Goal: Task Accomplishment & Management: Use online tool/utility

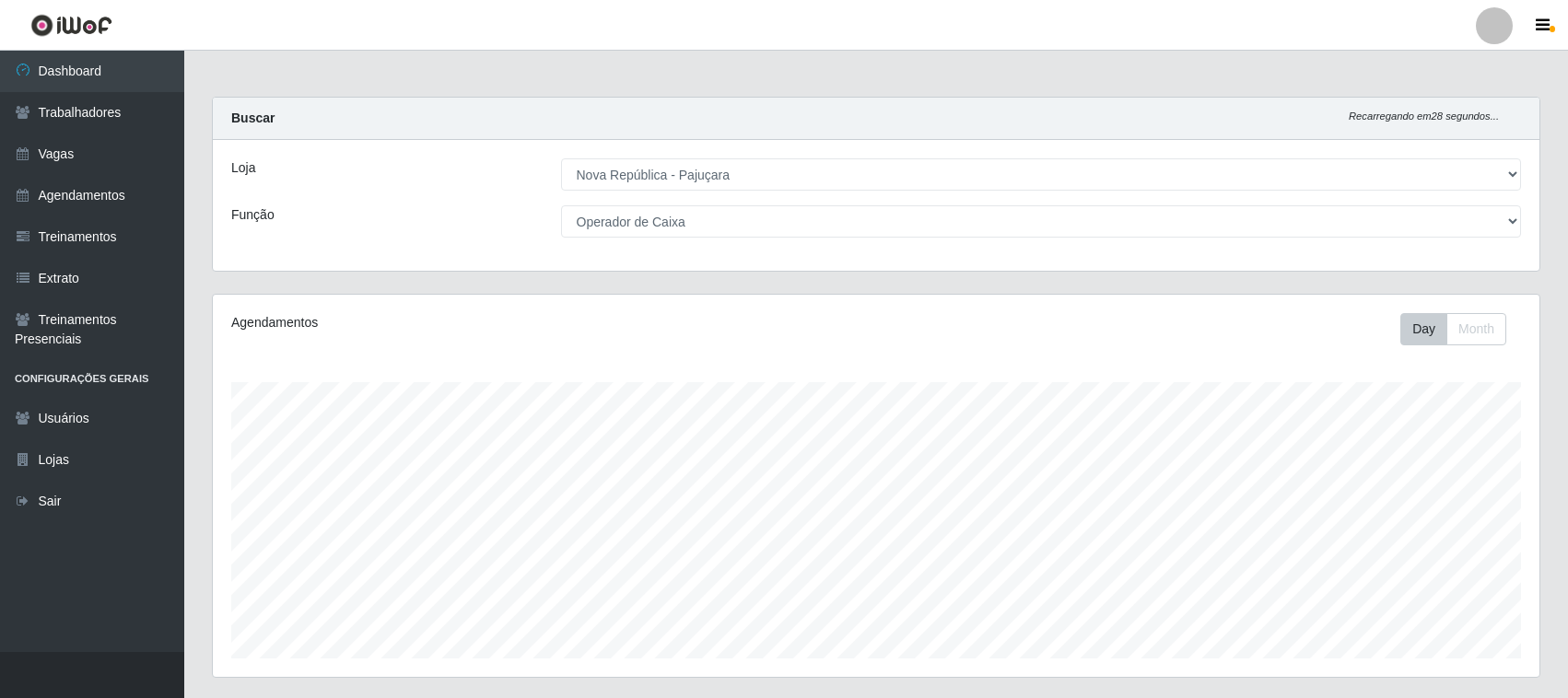
select select "65"
select select "22"
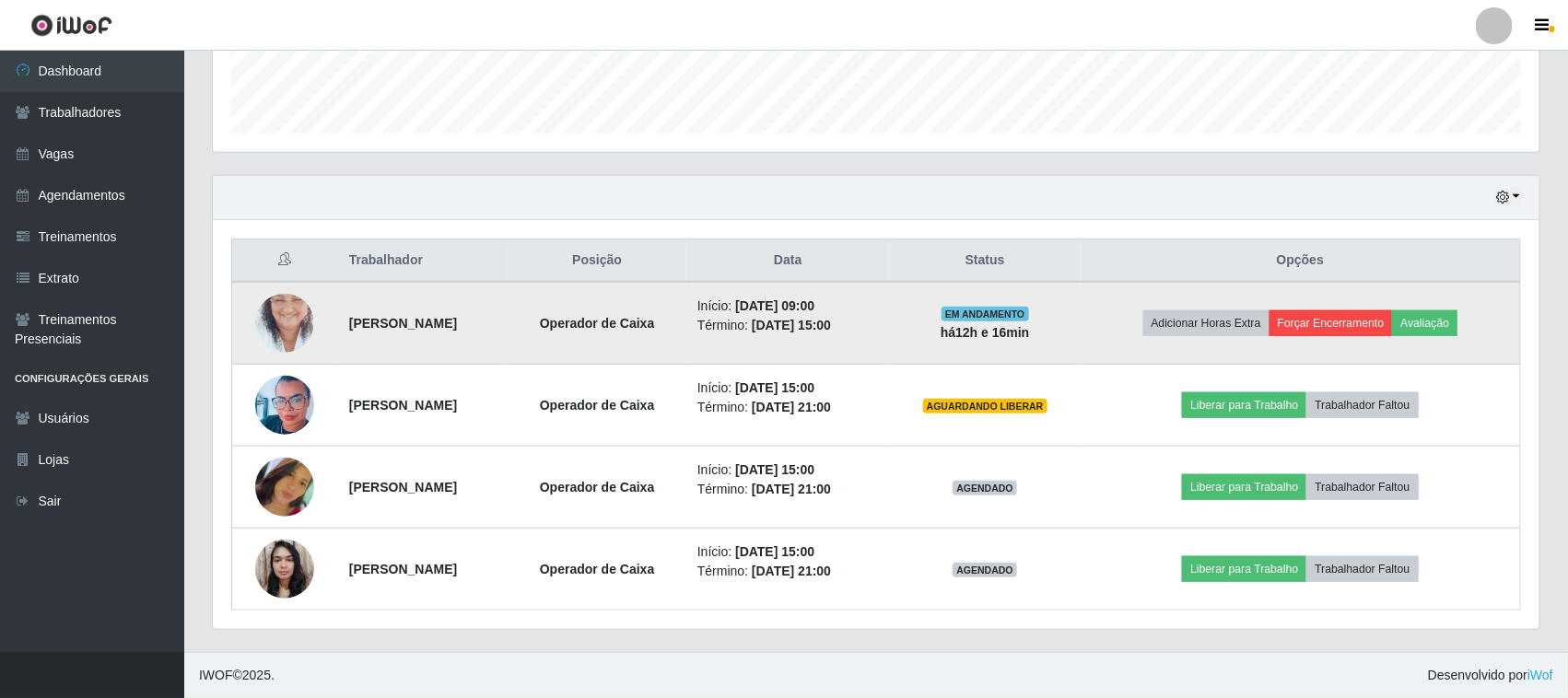
scroll to position [383, 1327]
click at [1314, 313] on button "Forçar Encerramento" at bounding box center [1331, 323] width 123 height 26
click at [1373, 338] on td "Adicionar Horas Extra Forçar Encerramento Avaliação" at bounding box center [1301, 322] width 440 height 83
click at [1371, 332] on button "Forçar Encerramento" at bounding box center [1331, 323] width 123 height 26
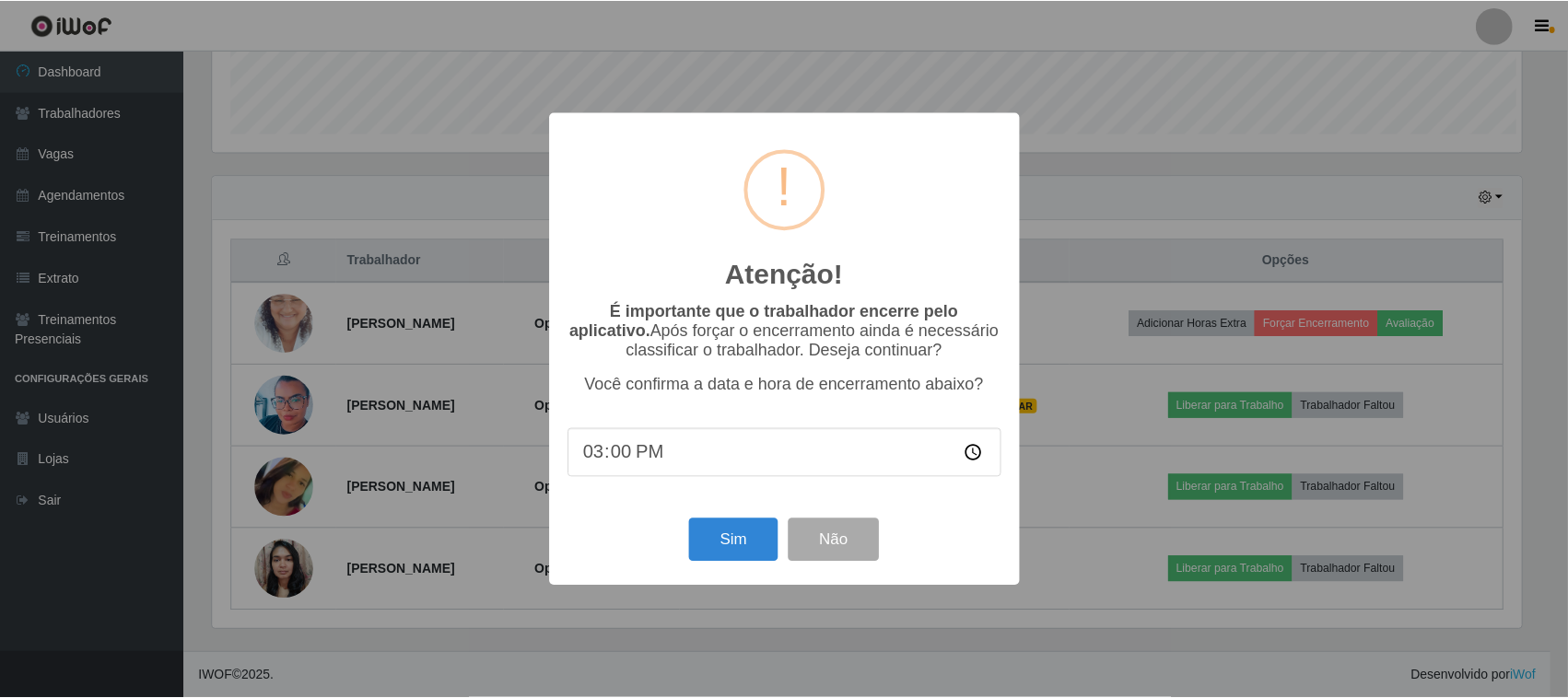
scroll to position [383, 1314]
click at [765, 540] on button "Sim" at bounding box center [736, 540] width 90 height 43
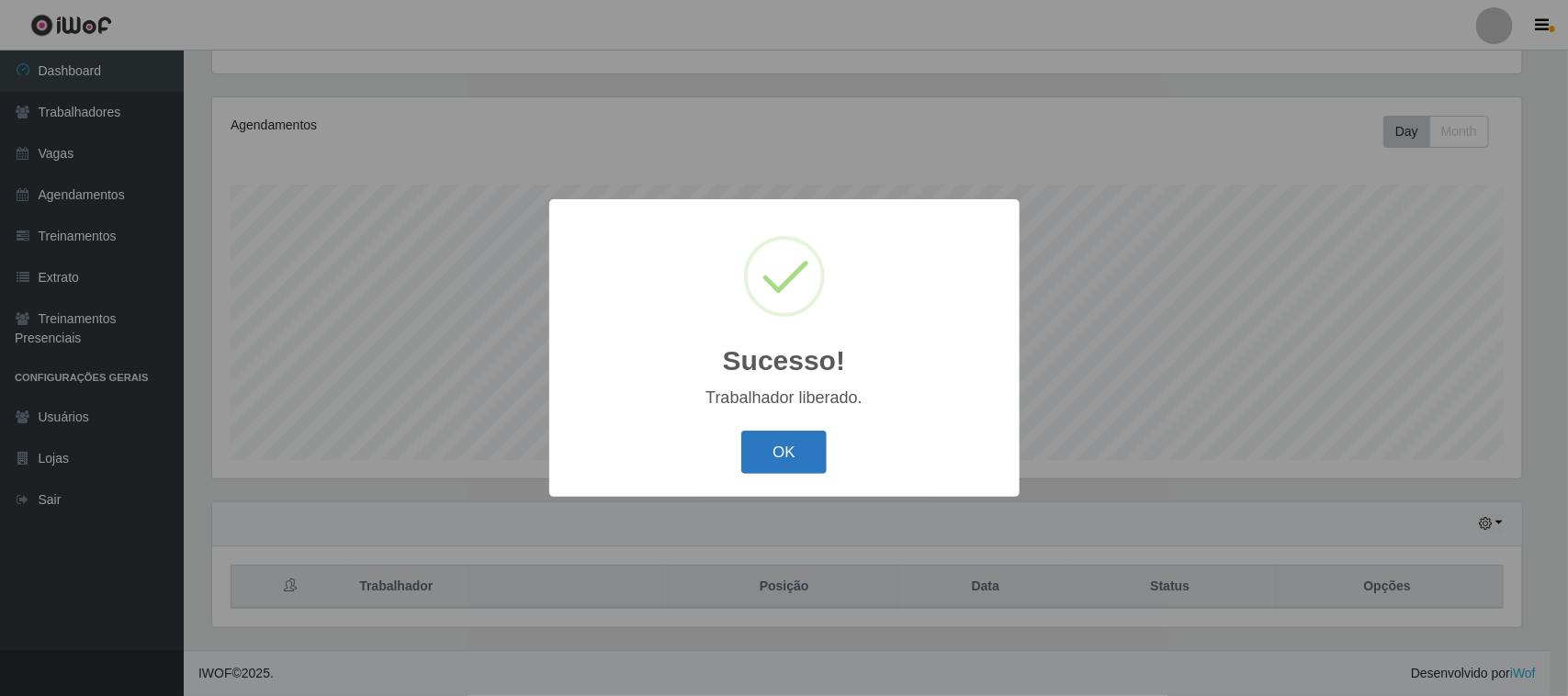
click at [814, 441] on button "OK" at bounding box center [784, 452] width 86 height 43
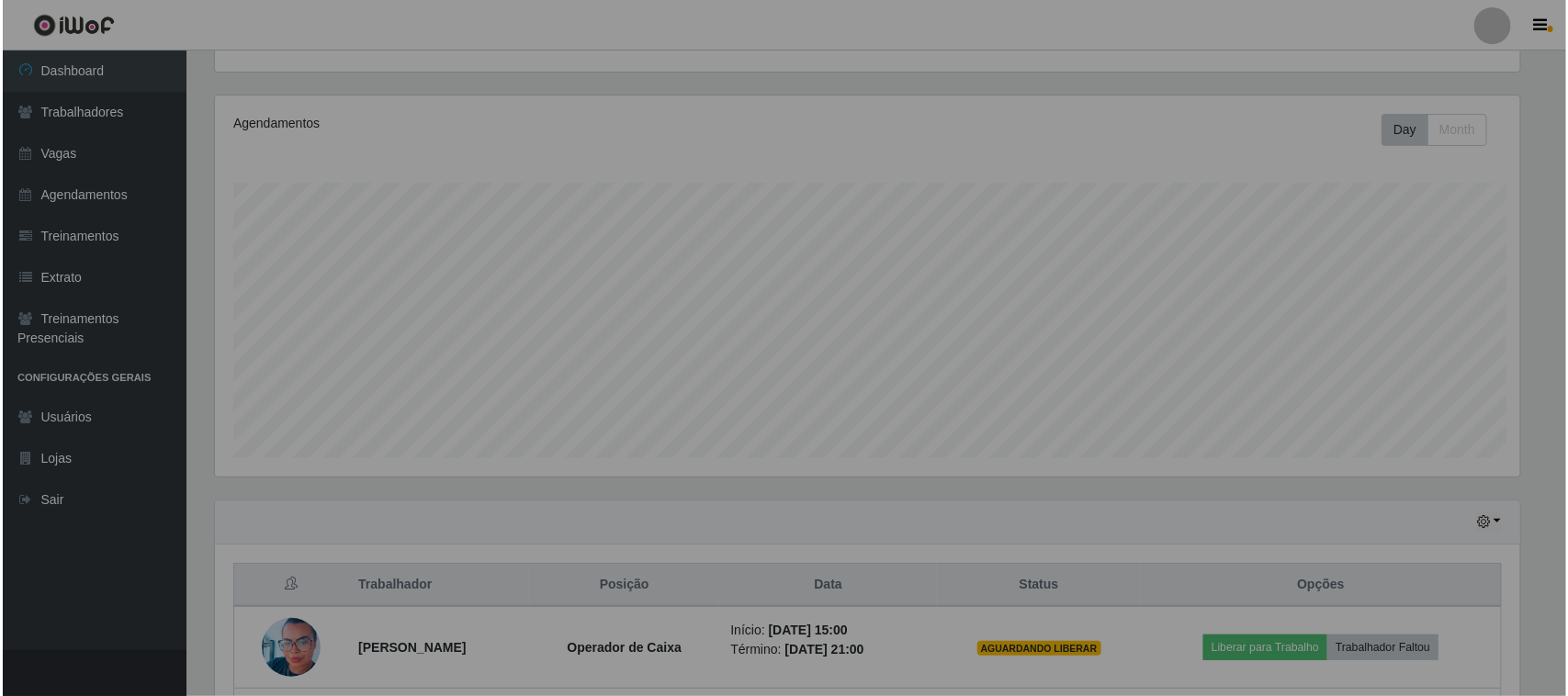
scroll to position [382, 1323]
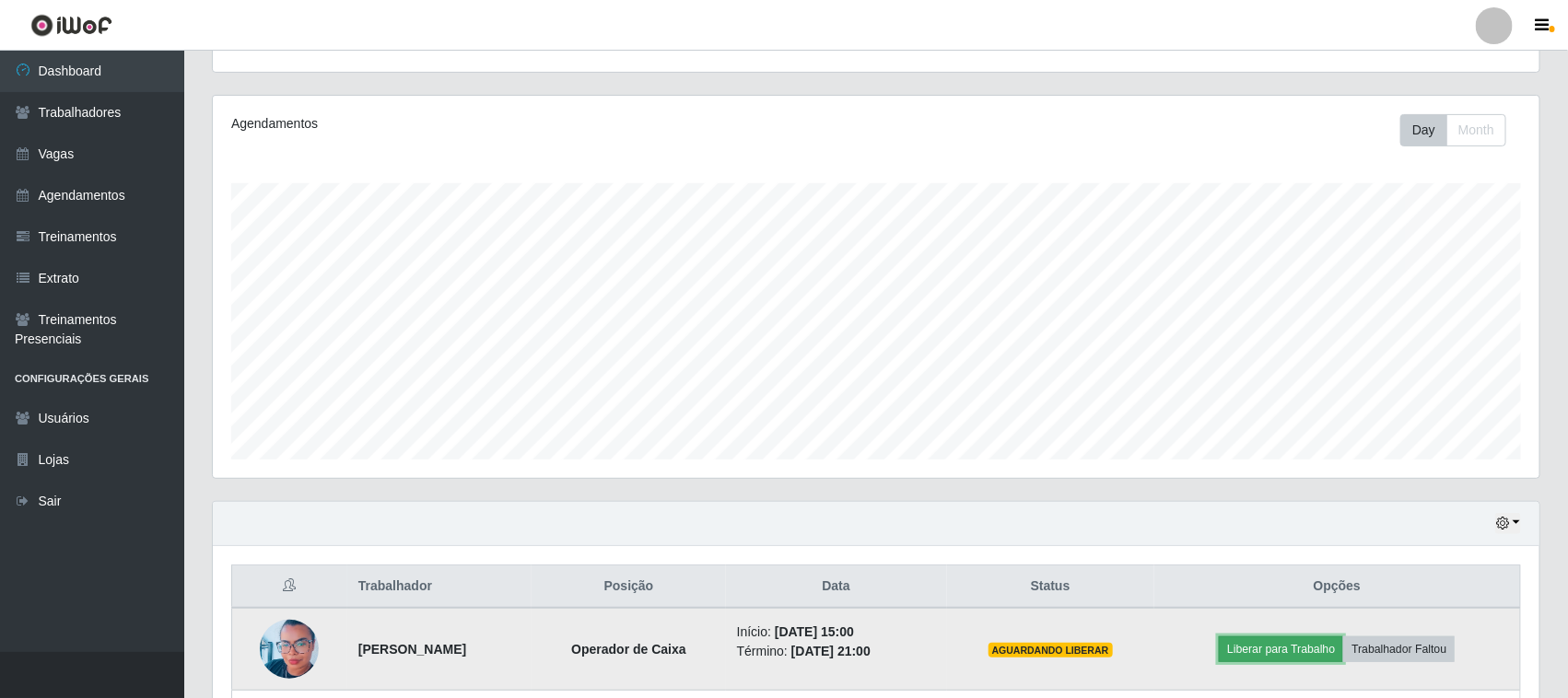
click at [1299, 643] on button "Liberar para Trabalho" at bounding box center [1280, 649] width 124 height 26
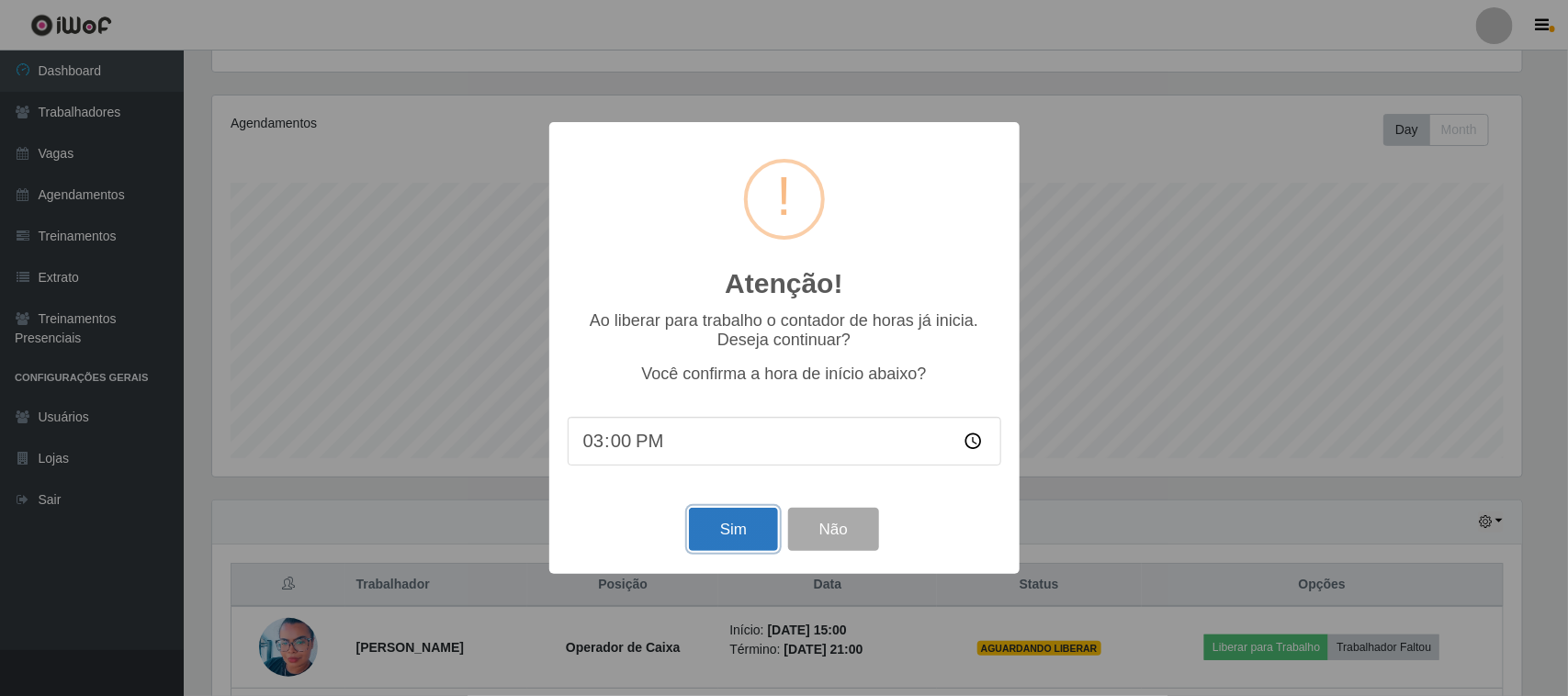
click at [744, 551] on button "Sim" at bounding box center [734, 529] width 89 height 43
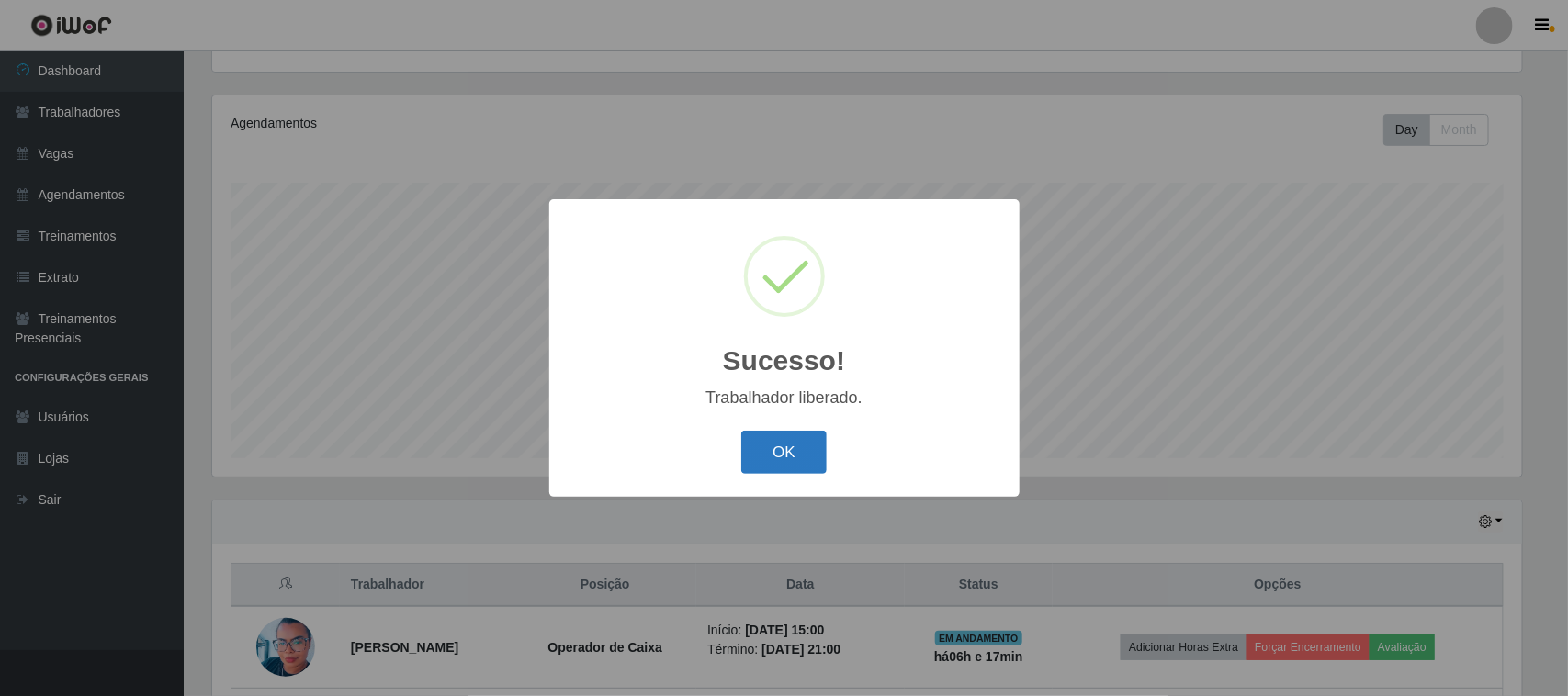
click at [763, 452] on button "OK" at bounding box center [784, 452] width 86 height 43
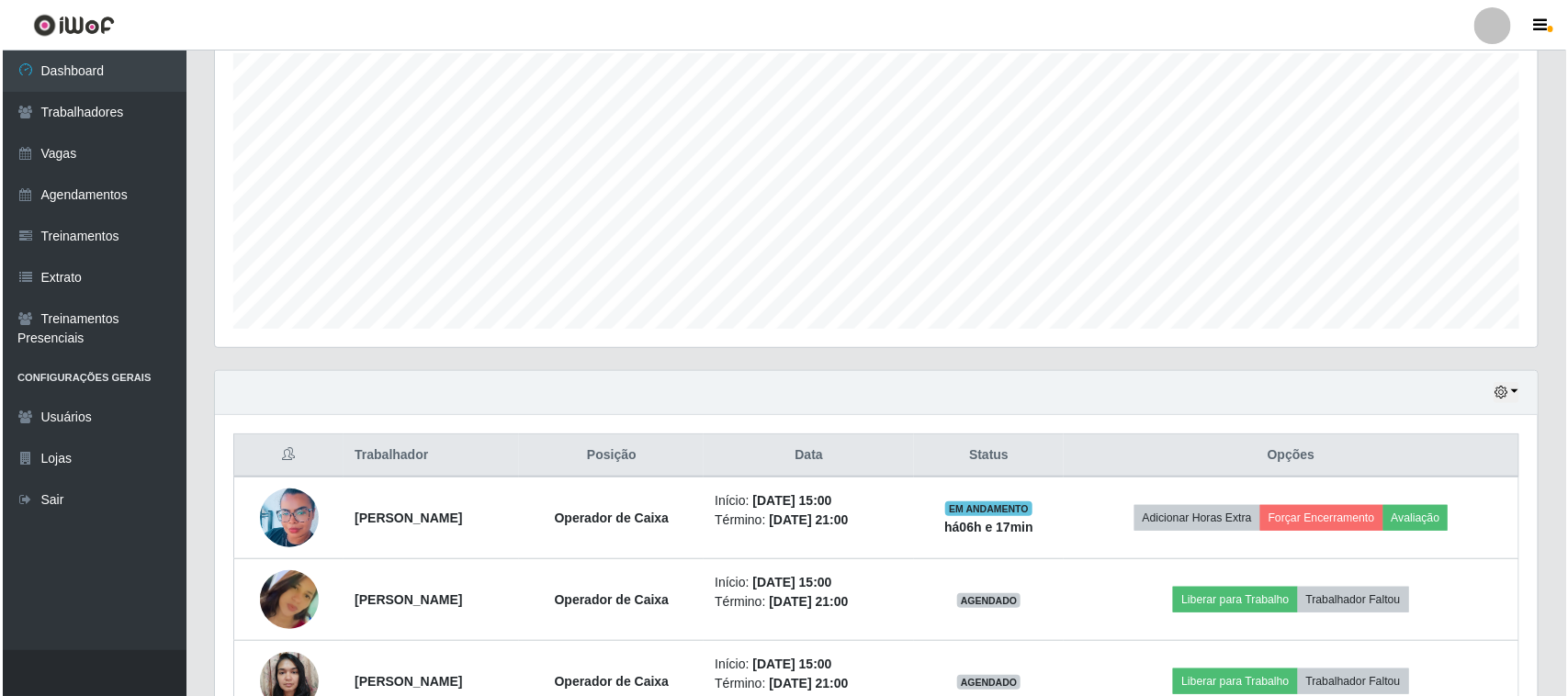
scroll to position [444, 0]
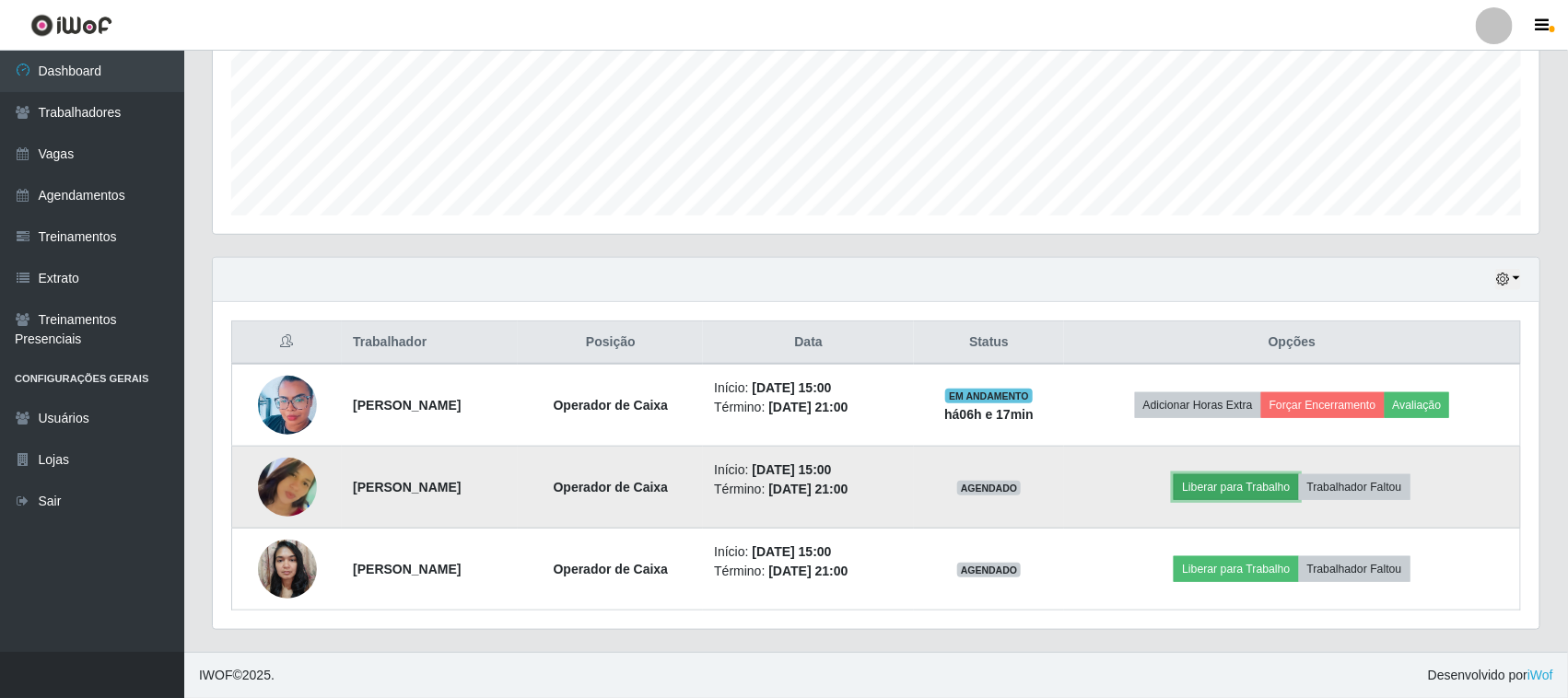
click at [1298, 483] on button "Liberar para Trabalho" at bounding box center [1235, 487] width 124 height 26
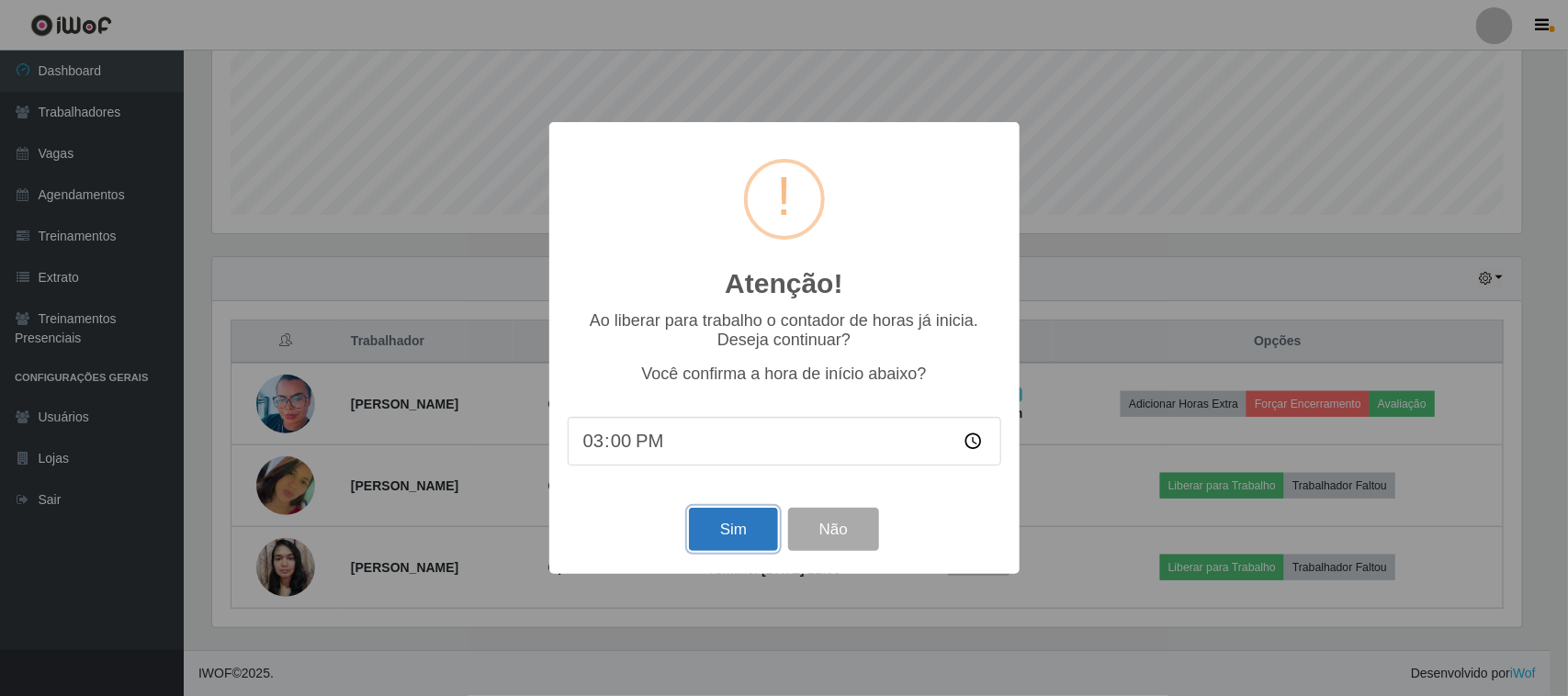
click at [751, 546] on button "Sim" at bounding box center [734, 529] width 89 height 43
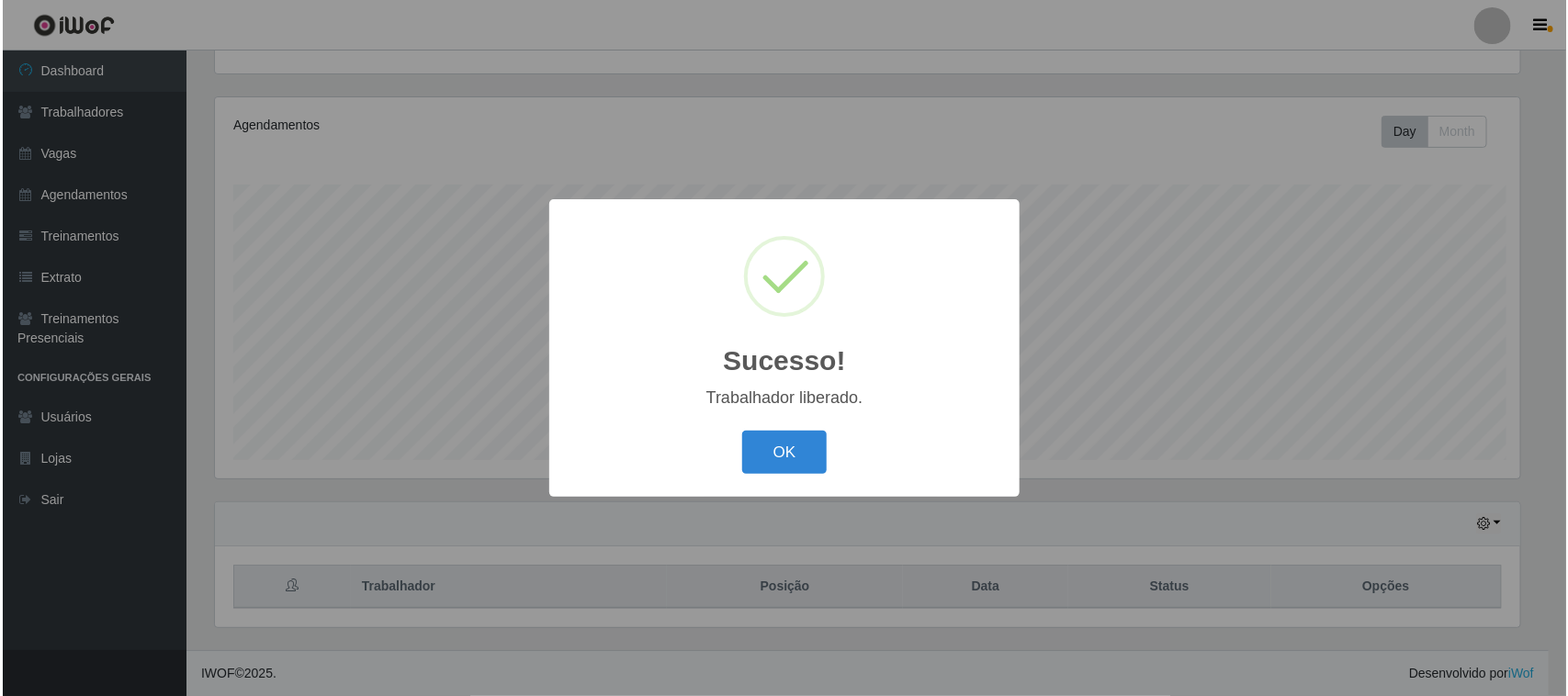
scroll to position [0, 0]
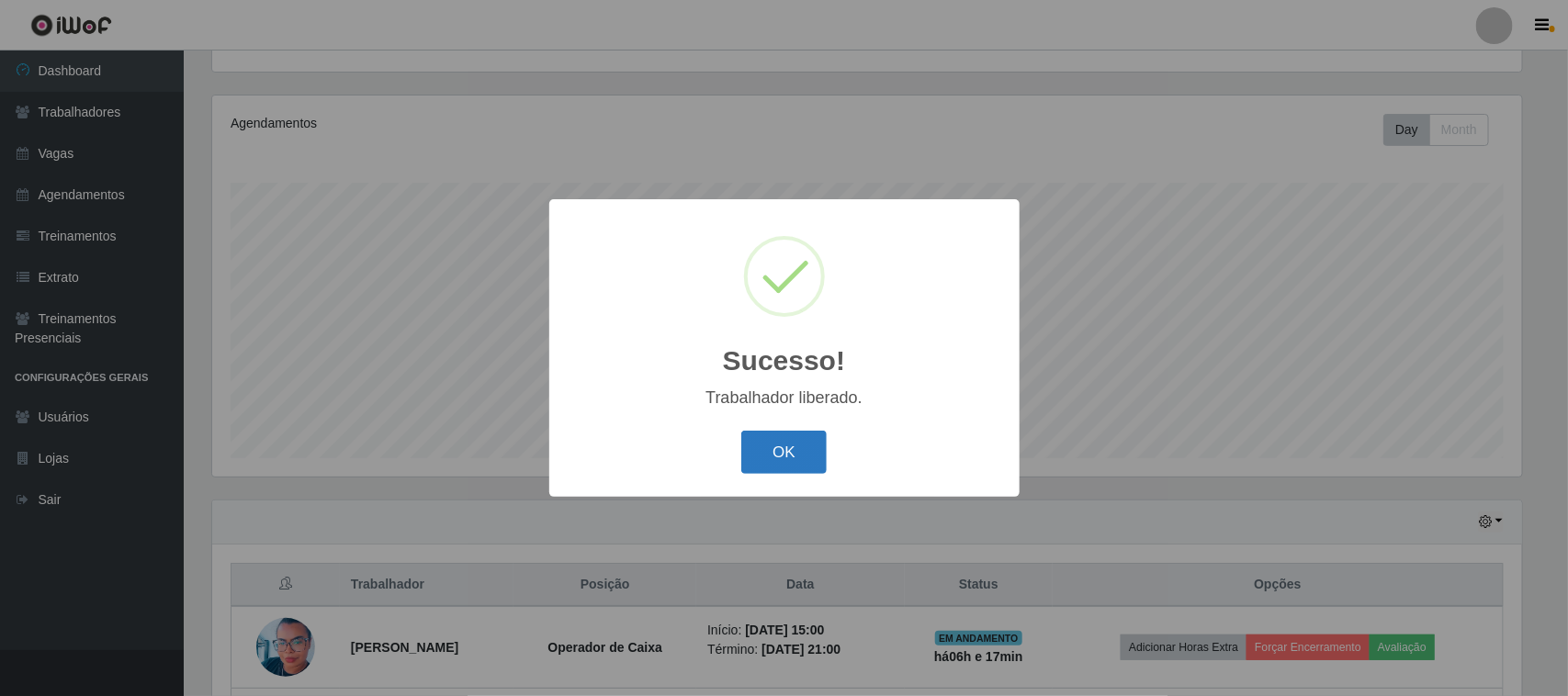
click at [786, 447] on button "OK" at bounding box center [784, 452] width 86 height 43
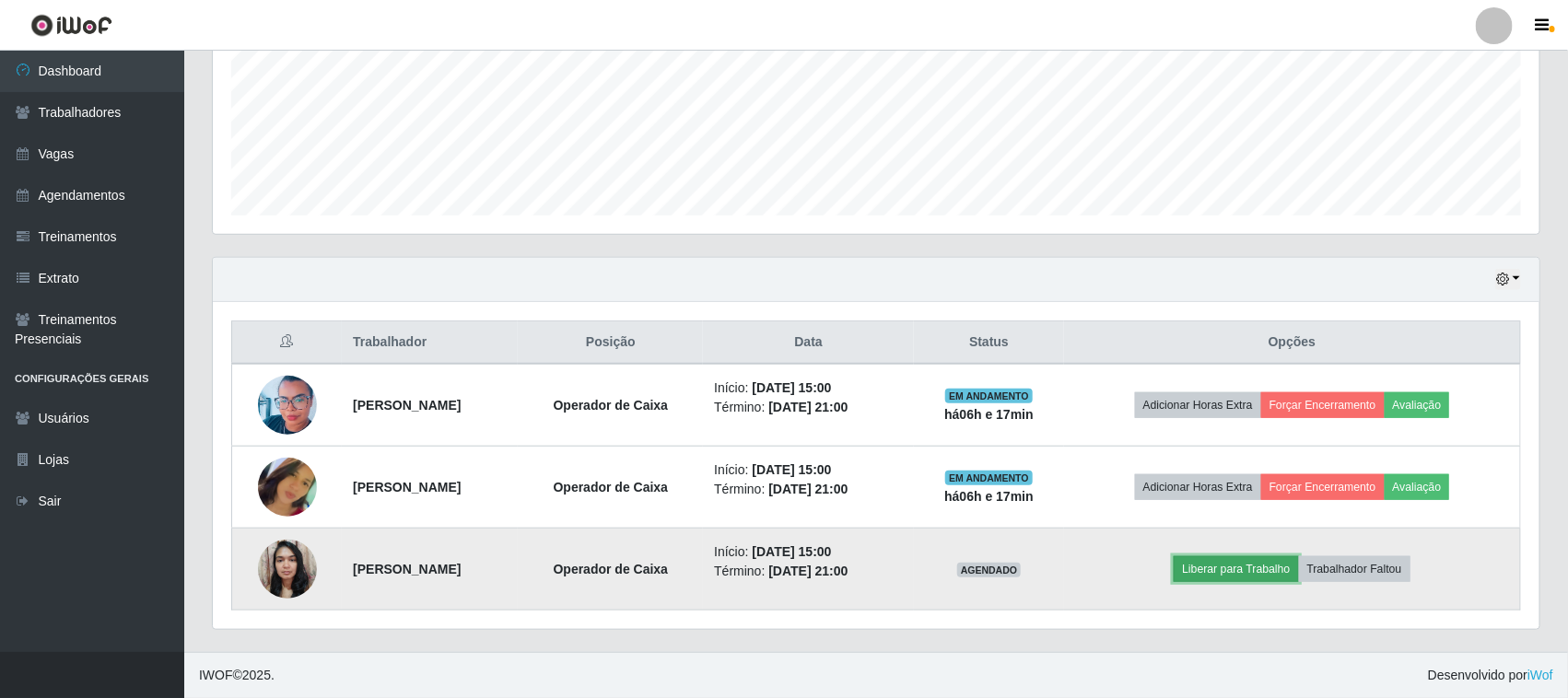
click at [1298, 558] on button "Liberar para Trabalho" at bounding box center [1235, 569] width 124 height 26
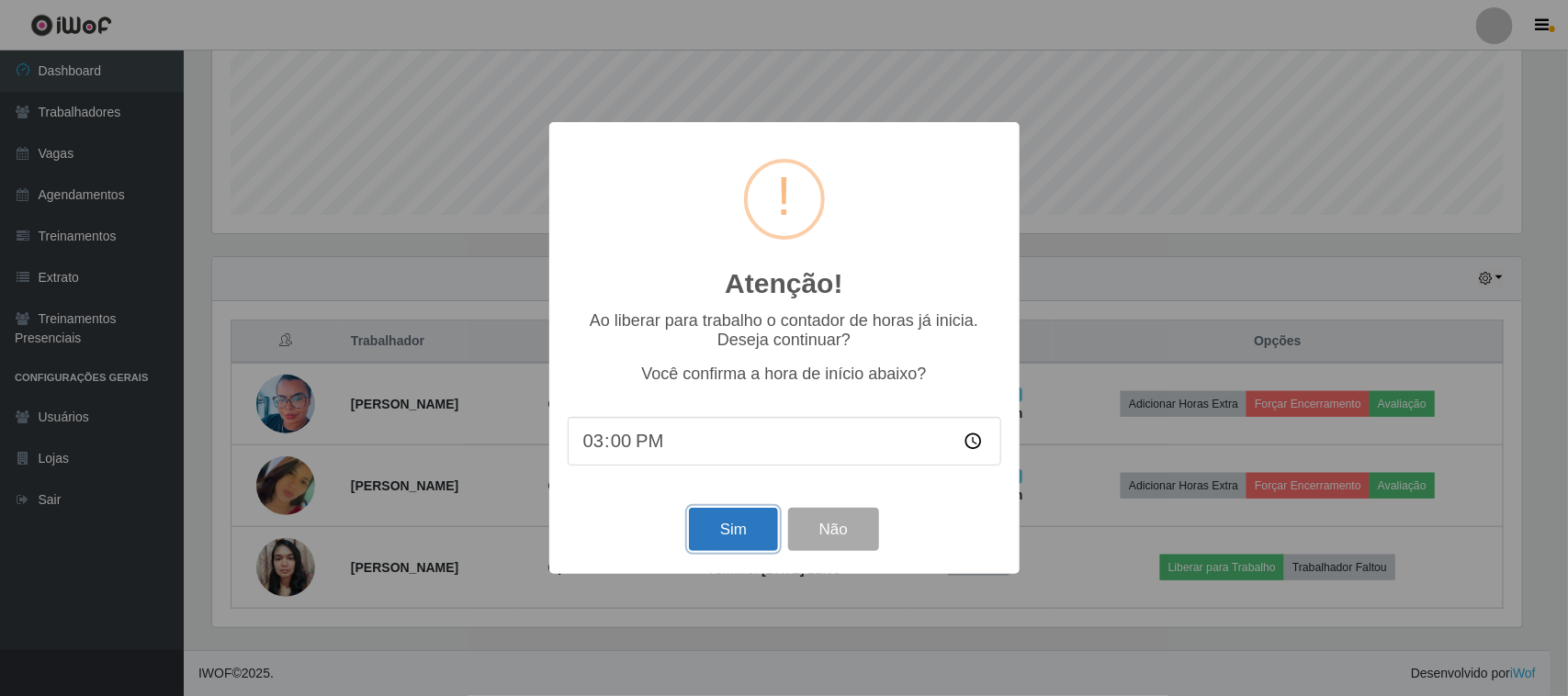
click at [712, 519] on button "Sim" at bounding box center [734, 529] width 89 height 43
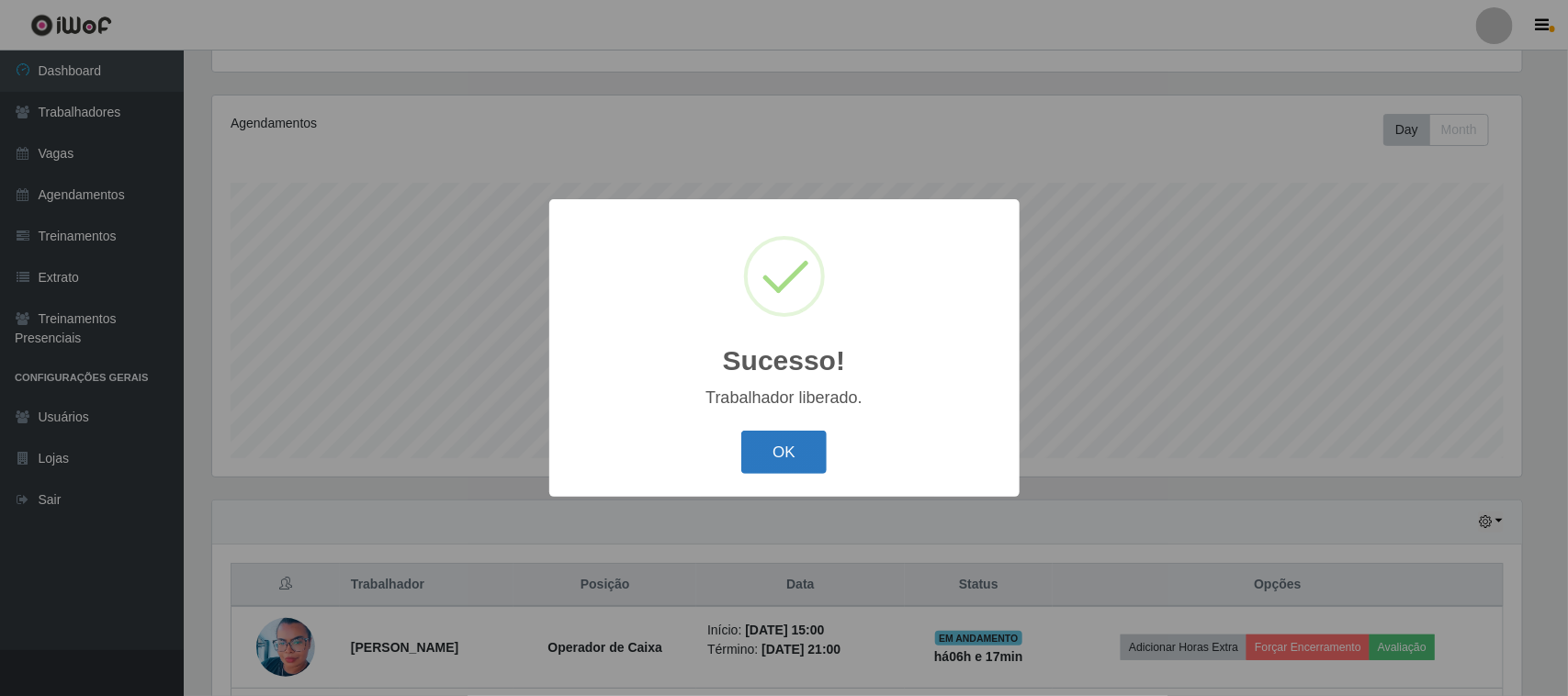
click at [754, 464] on button "OK" at bounding box center [784, 452] width 86 height 43
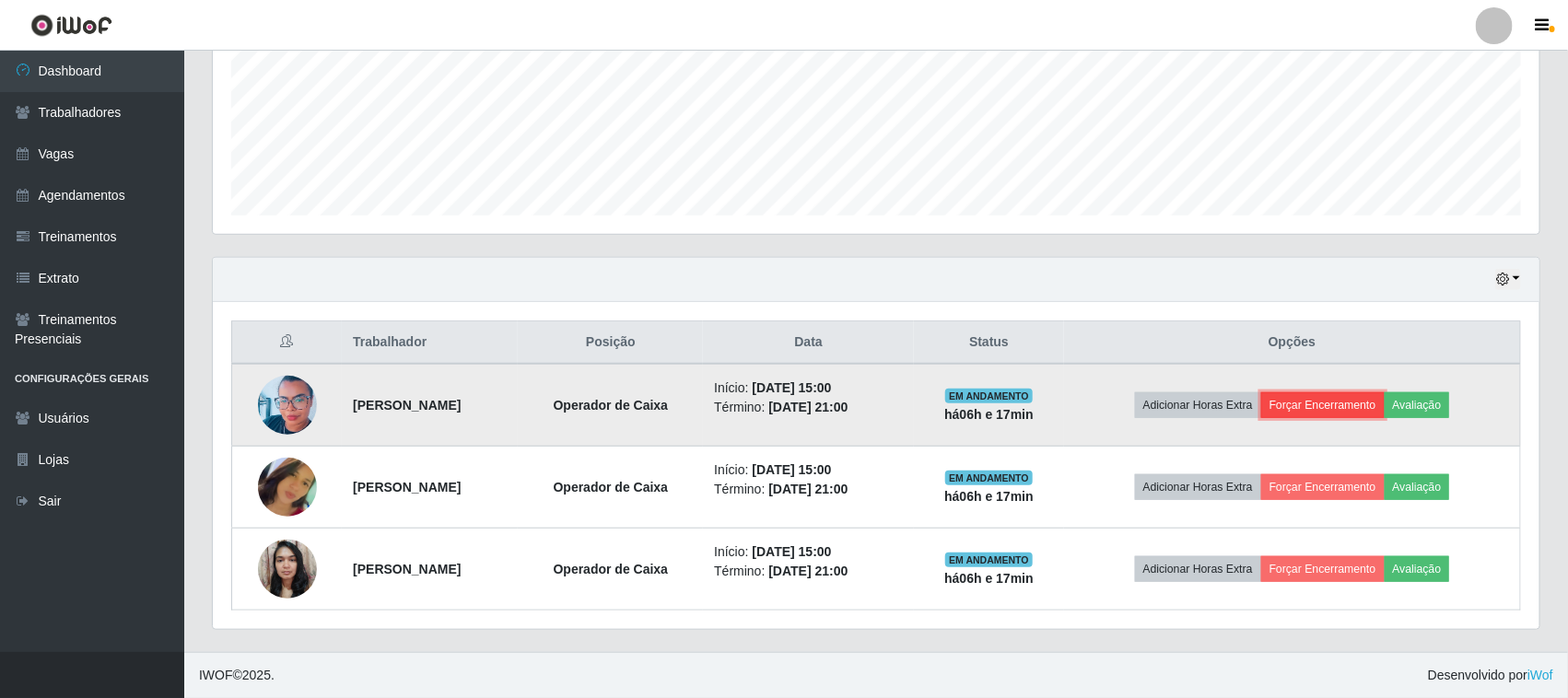
click at [1350, 412] on button "Forçar Encerramento" at bounding box center [1323, 406] width 123 height 26
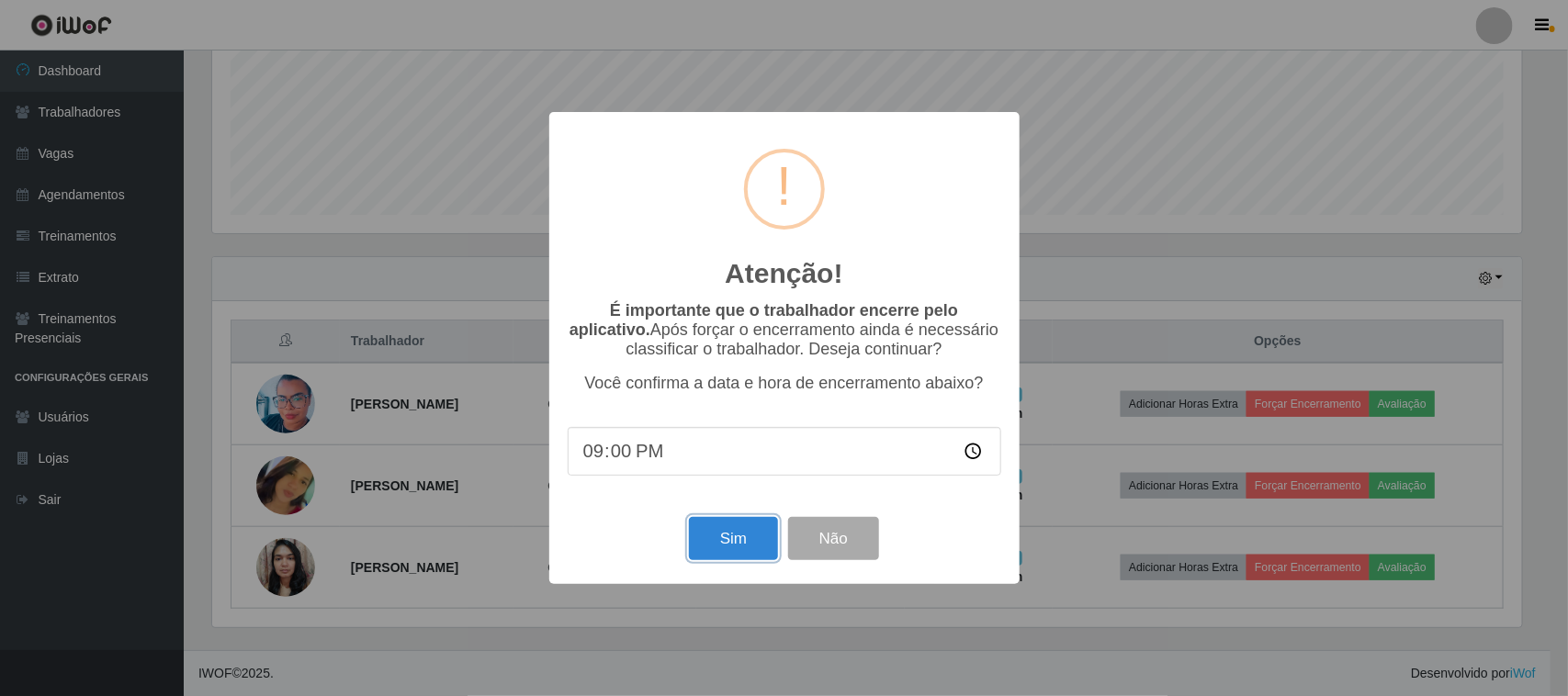
drag, startPoint x: 761, startPoint y: 539, endPoint x: 799, endPoint y: 529, distance: 39.3
click at [760, 539] on button "Sim" at bounding box center [734, 539] width 89 height 43
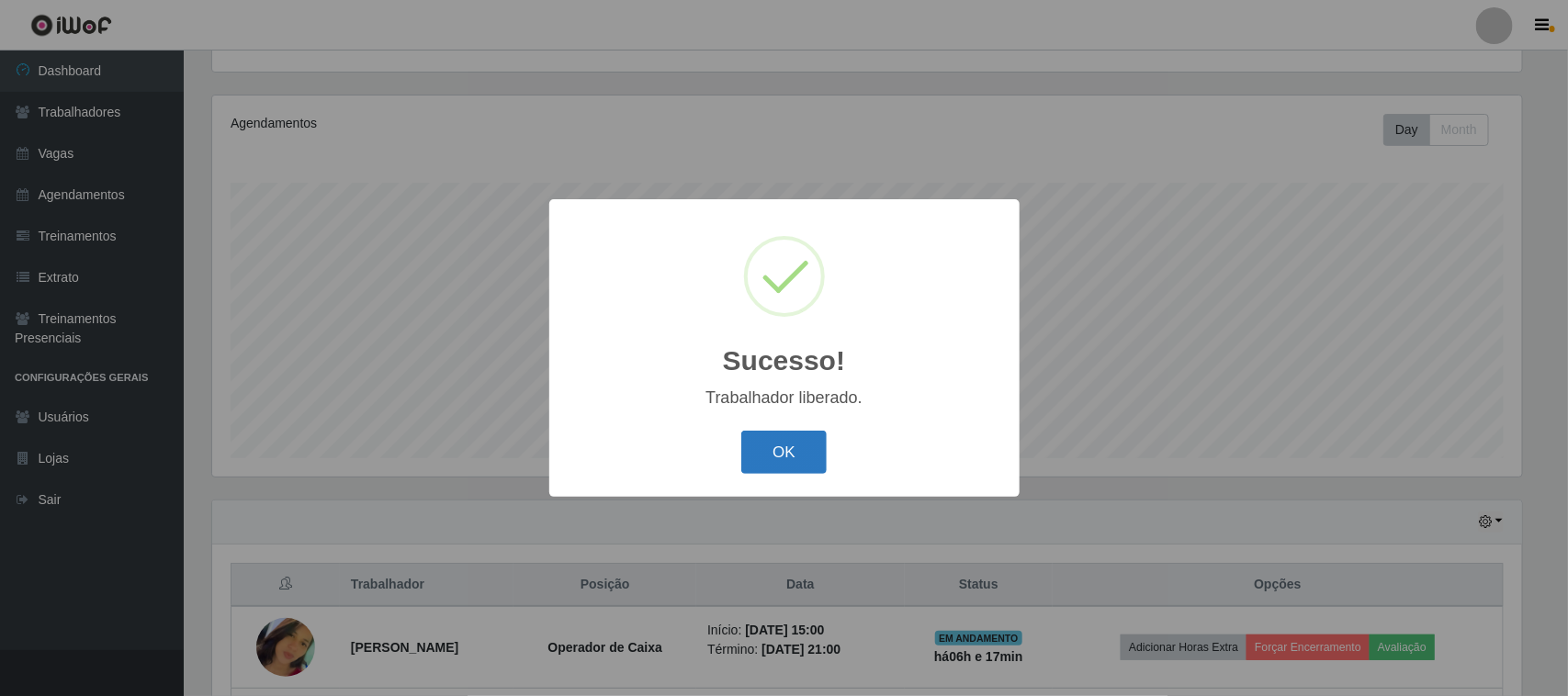
click at [797, 433] on button "OK" at bounding box center [784, 452] width 86 height 43
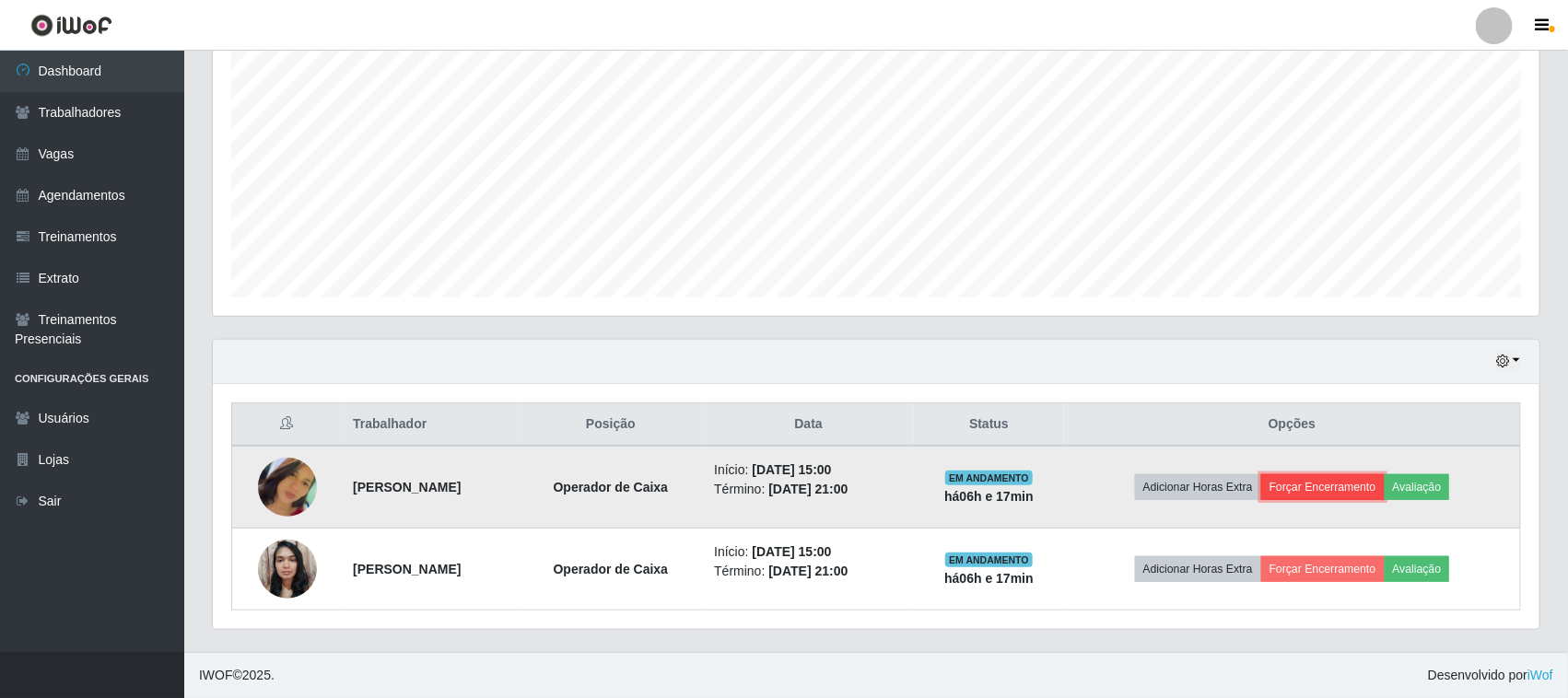
click at [1384, 484] on button "Forçar Encerramento" at bounding box center [1323, 487] width 123 height 26
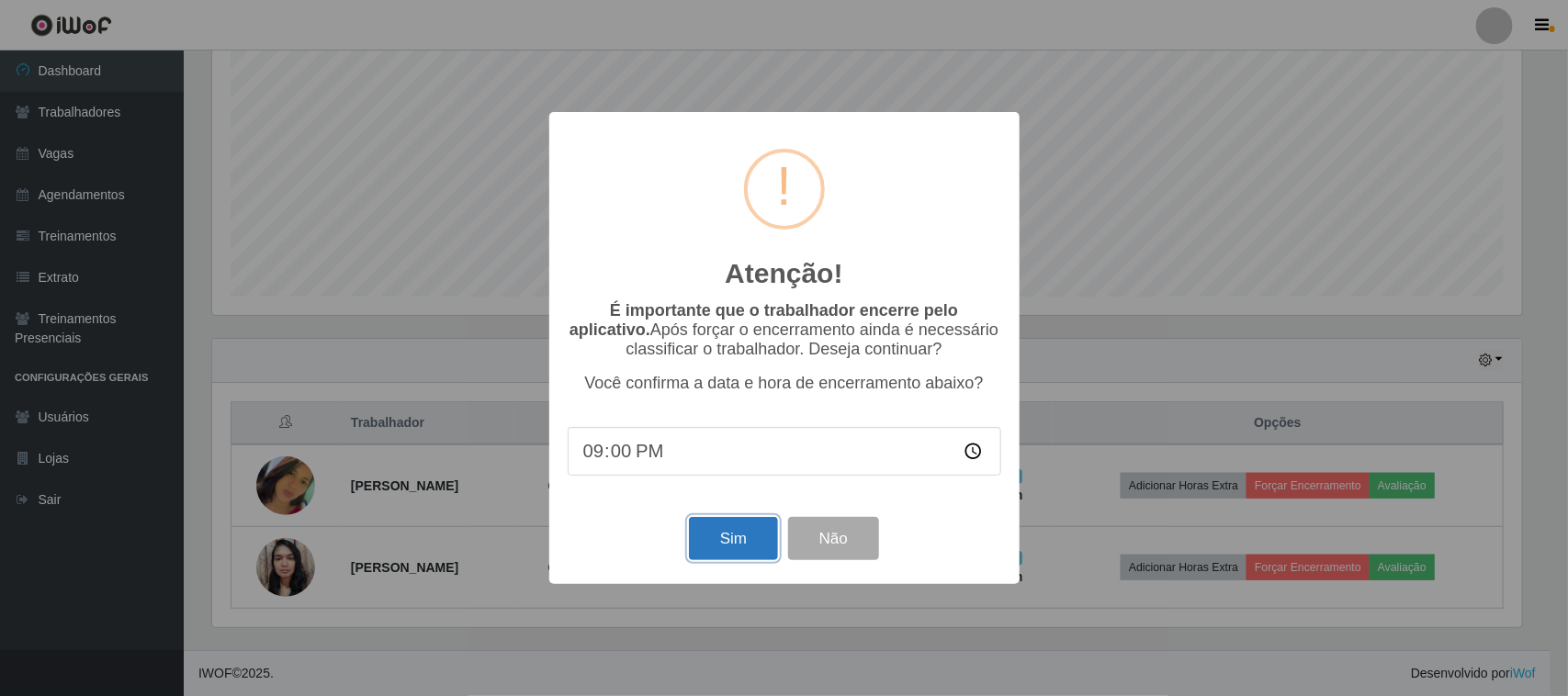
click at [706, 535] on button "Sim" at bounding box center [734, 539] width 89 height 43
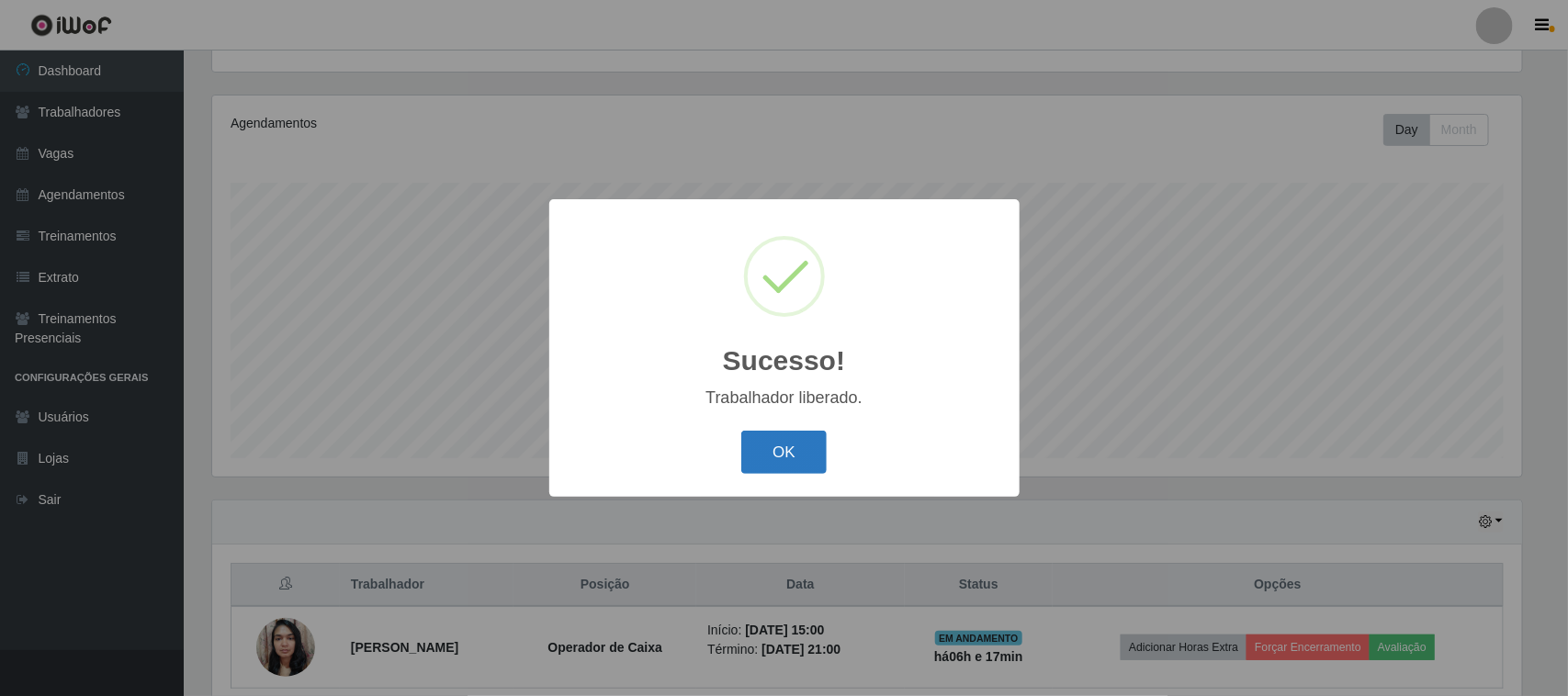
click at [763, 460] on button "OK" at bounding box center [784, 452] width 86 height 43
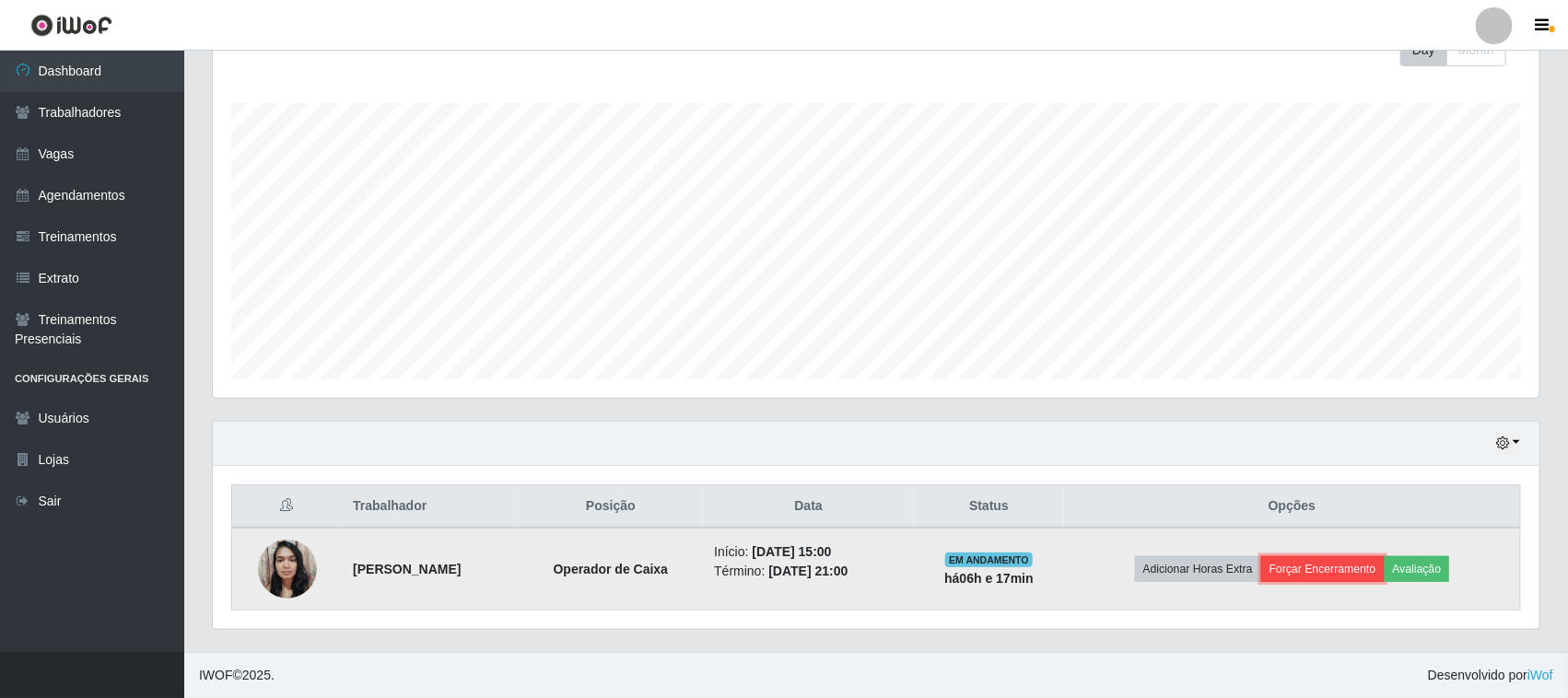
click at [1325, 578] on button "Forçar Encerramento" at bounding box center [1323, 569] width 123 height 26
click at [1301, 578] on button "Forçar Encerramento" at bounding box center [1323, 569] width 123 height 26
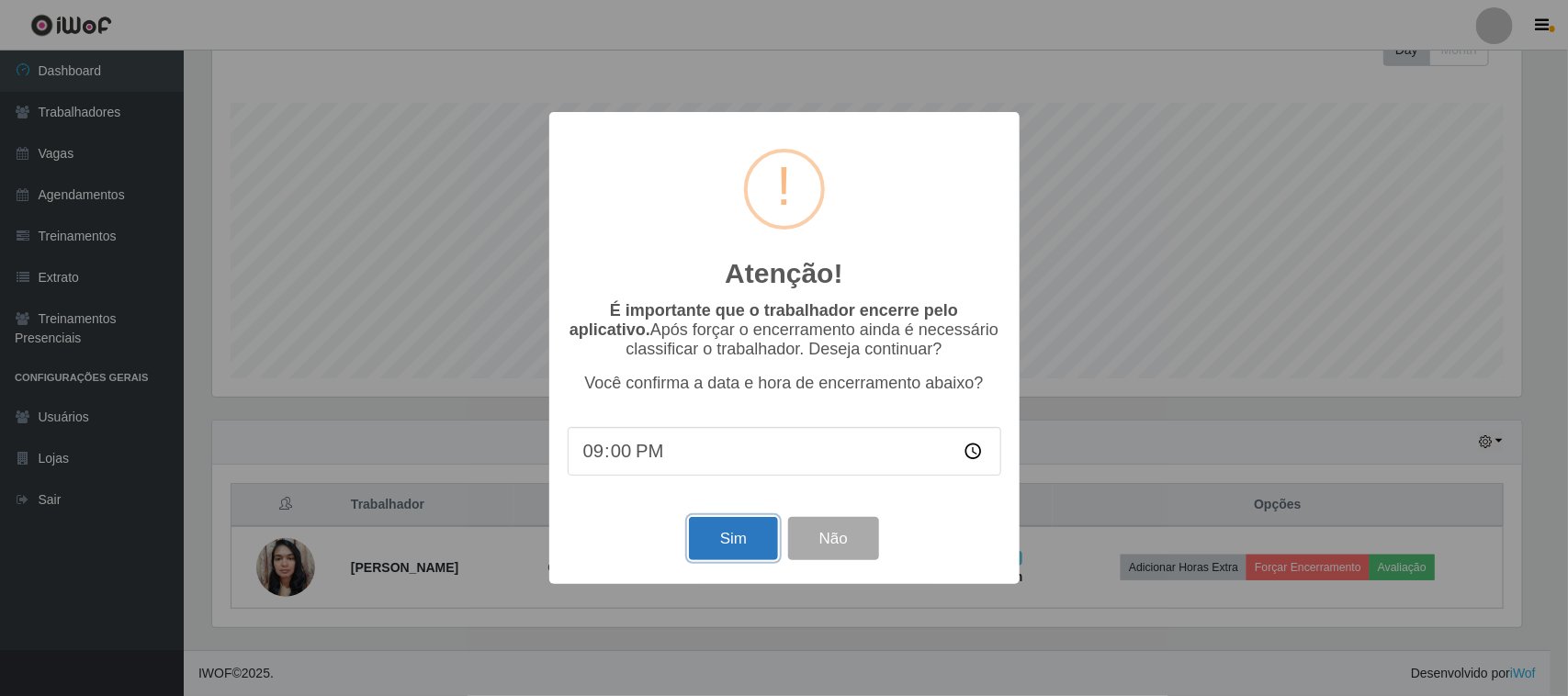
click at [732, 547] on button "Sim" at bounding box center [734, 539] width 89 height 43
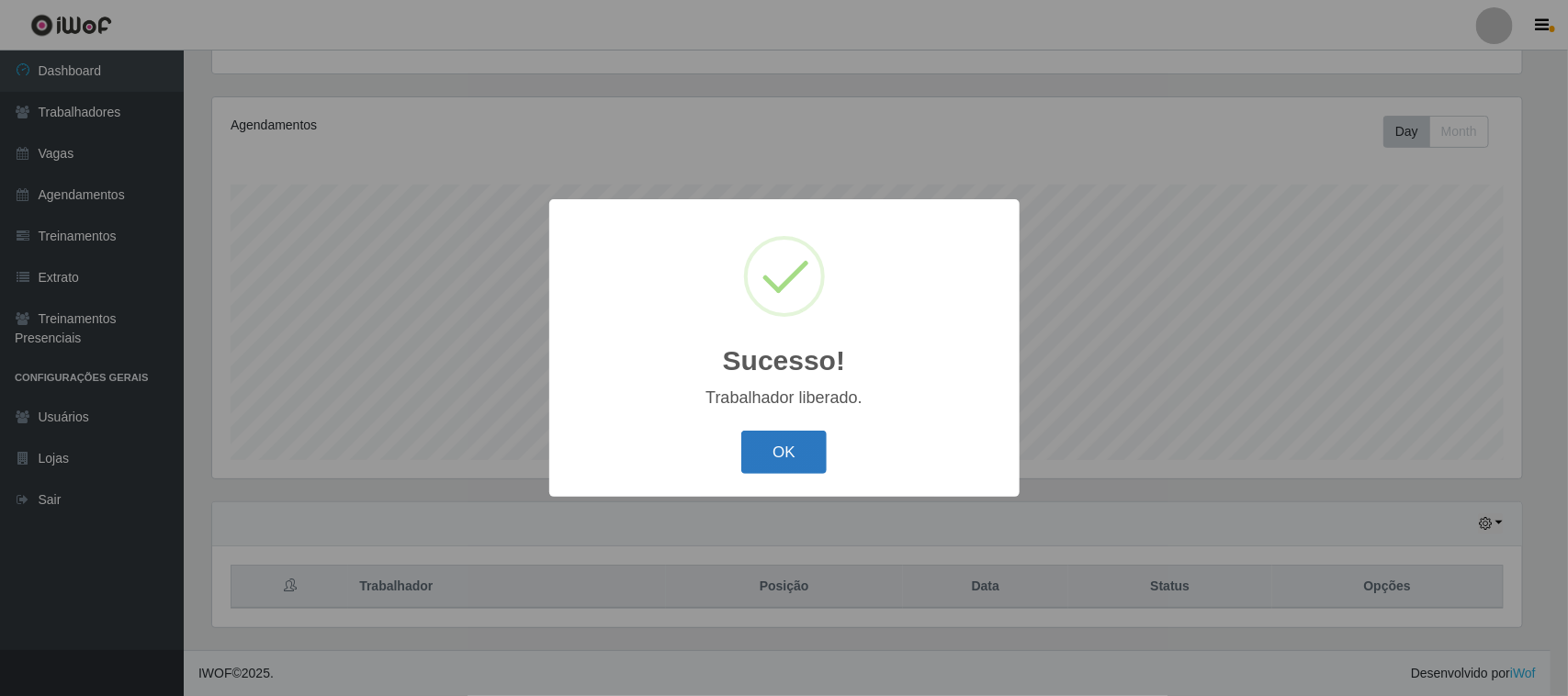
click at [777, 471] on button "OK" at bounding box center [784, 452] width 86 height 43
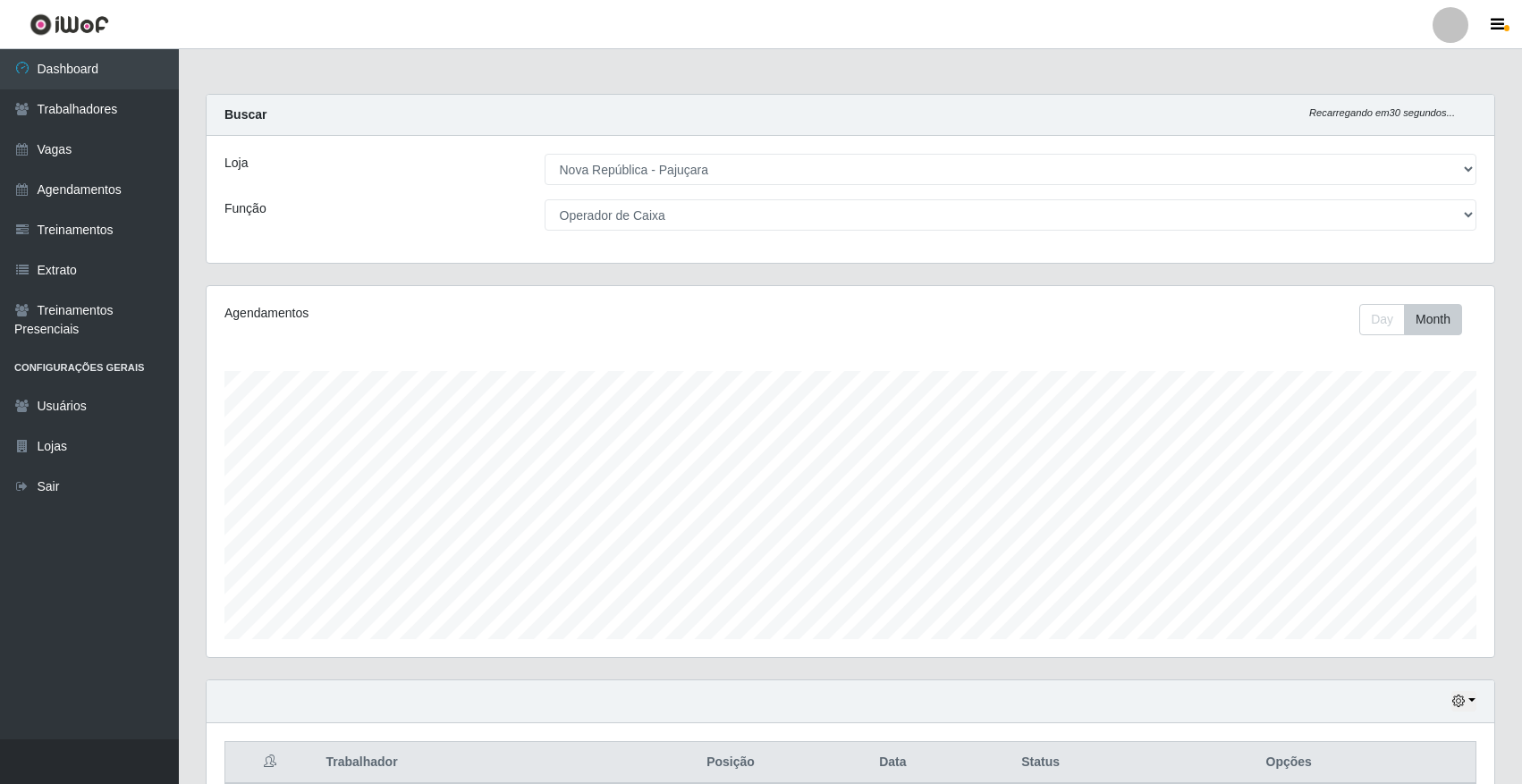
select select "65"
select select "22"
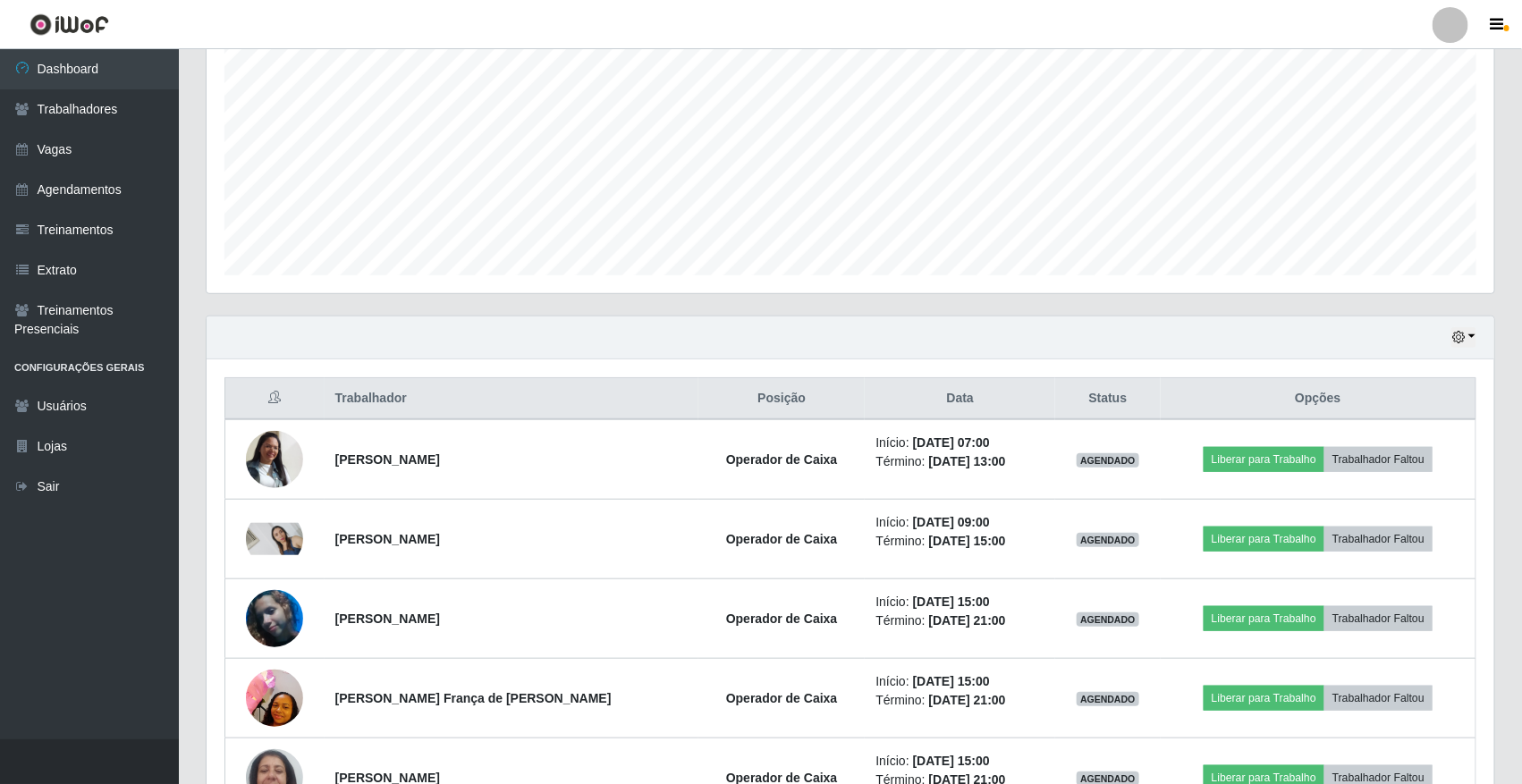
scroll to position [325, 0]
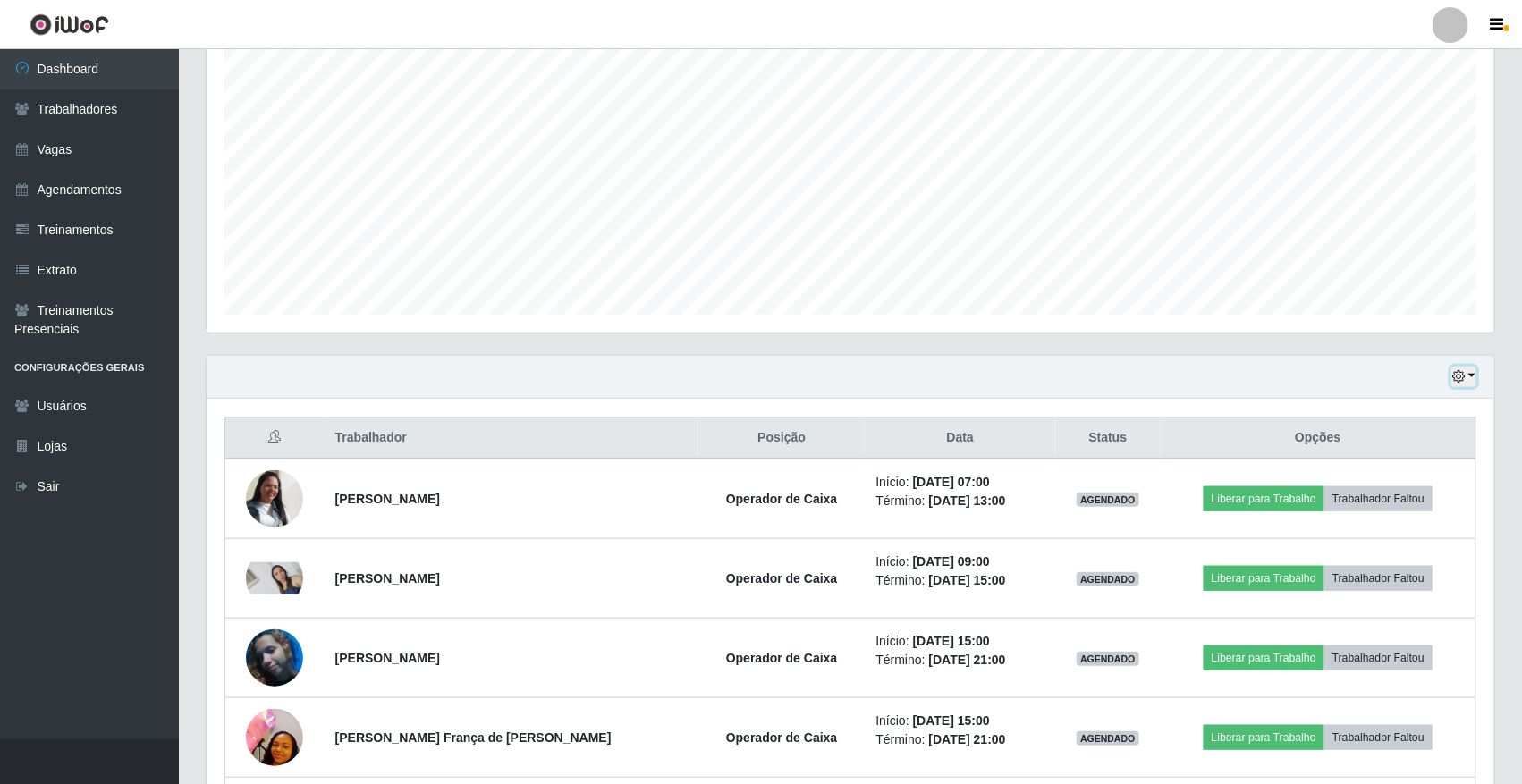
click at [1453, 378] on icon "button" at bounding box center [1458, 377] width 13 height 13
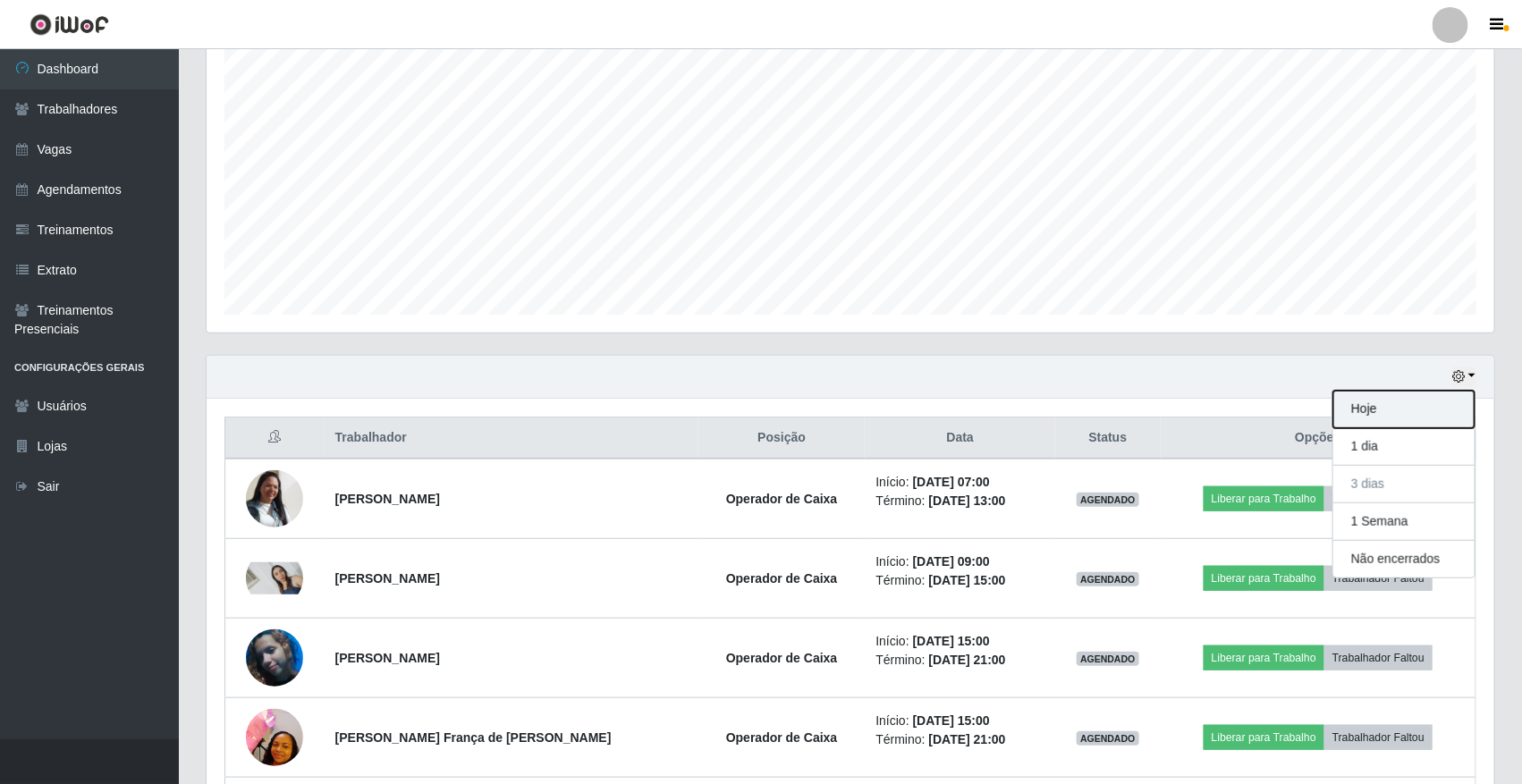
click at [1383, 405] on button "Hoje" at bounding box center [1404, 409] width 142 height 37
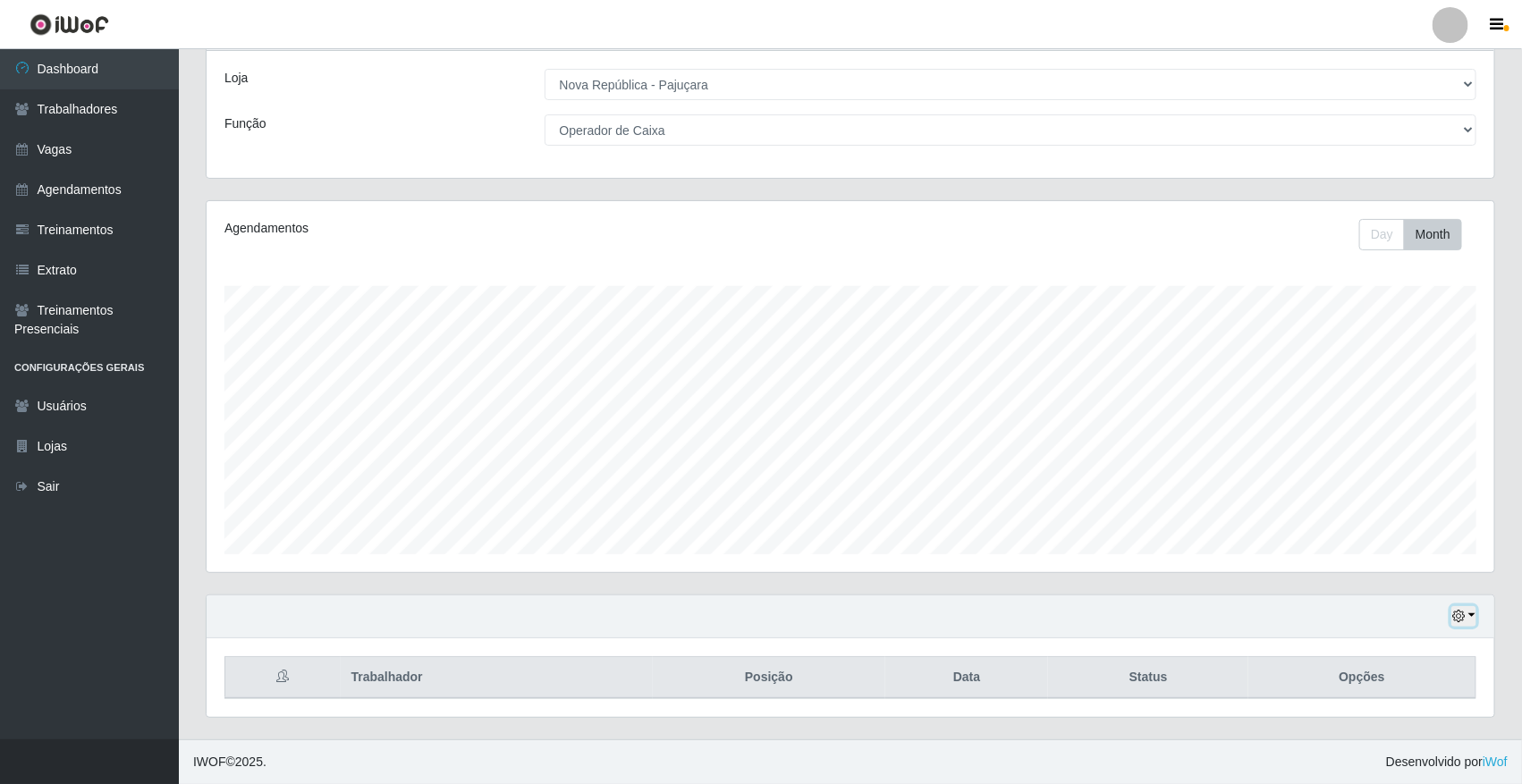
click at [1468, 614] on button "button" at bounding box center [1464, 616] width 25 height 21
click at [1398, 466] on button "1 dia" at bounding box center [1404, 473] width 142 height 37
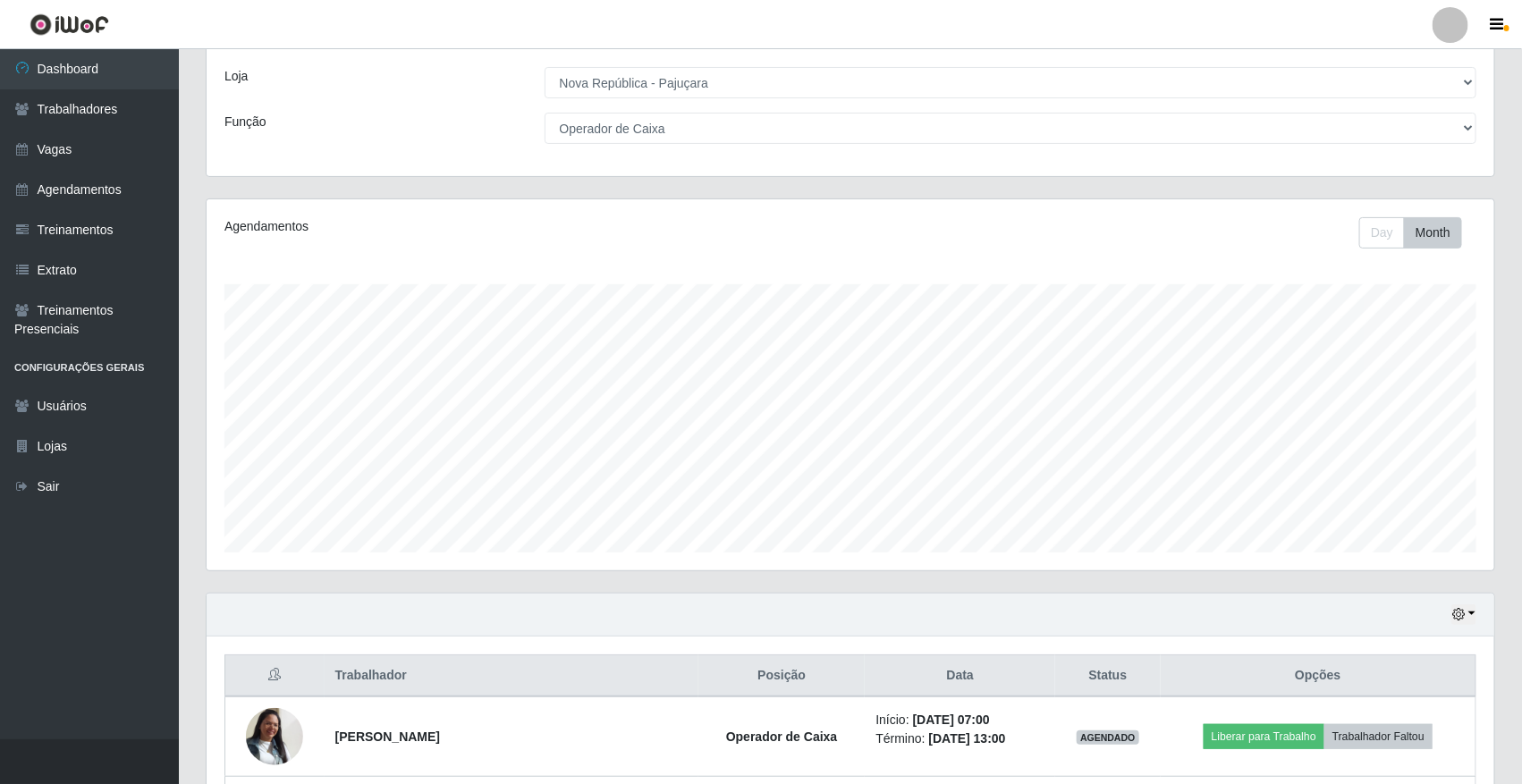
scroll to position [422, 0]
